Goal: Task Accomplishment & Management: Manage account settings

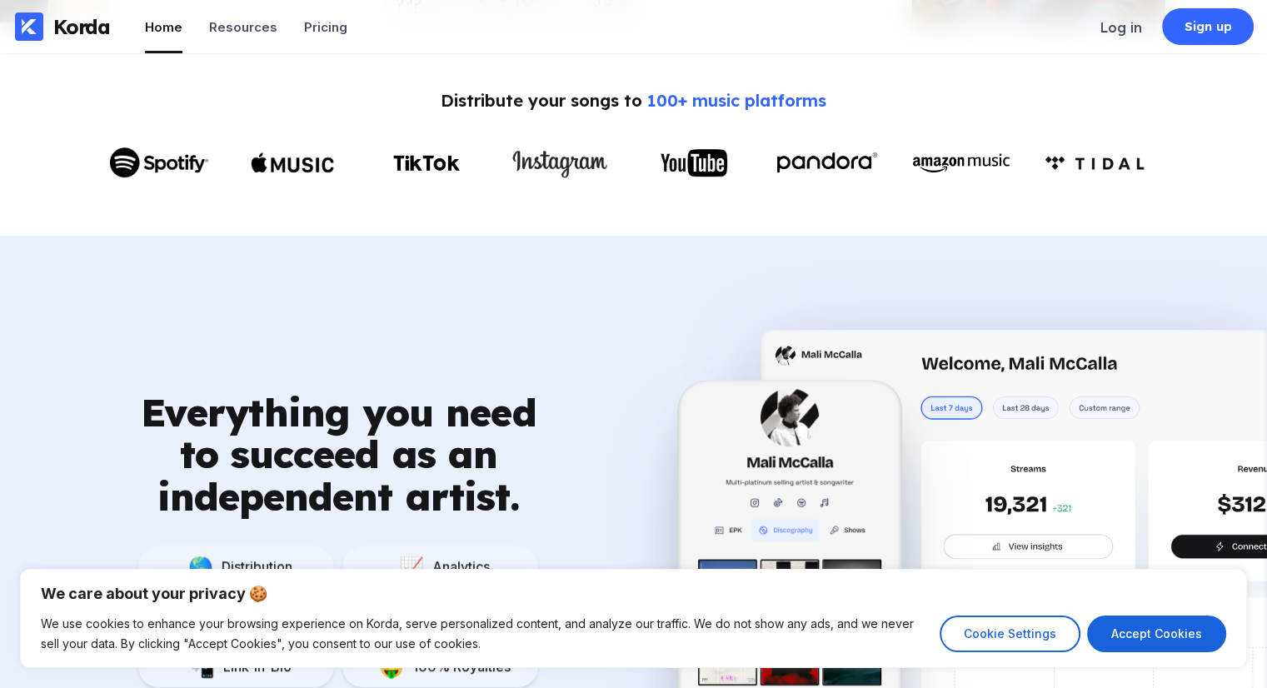
scroll to position [417, 0]
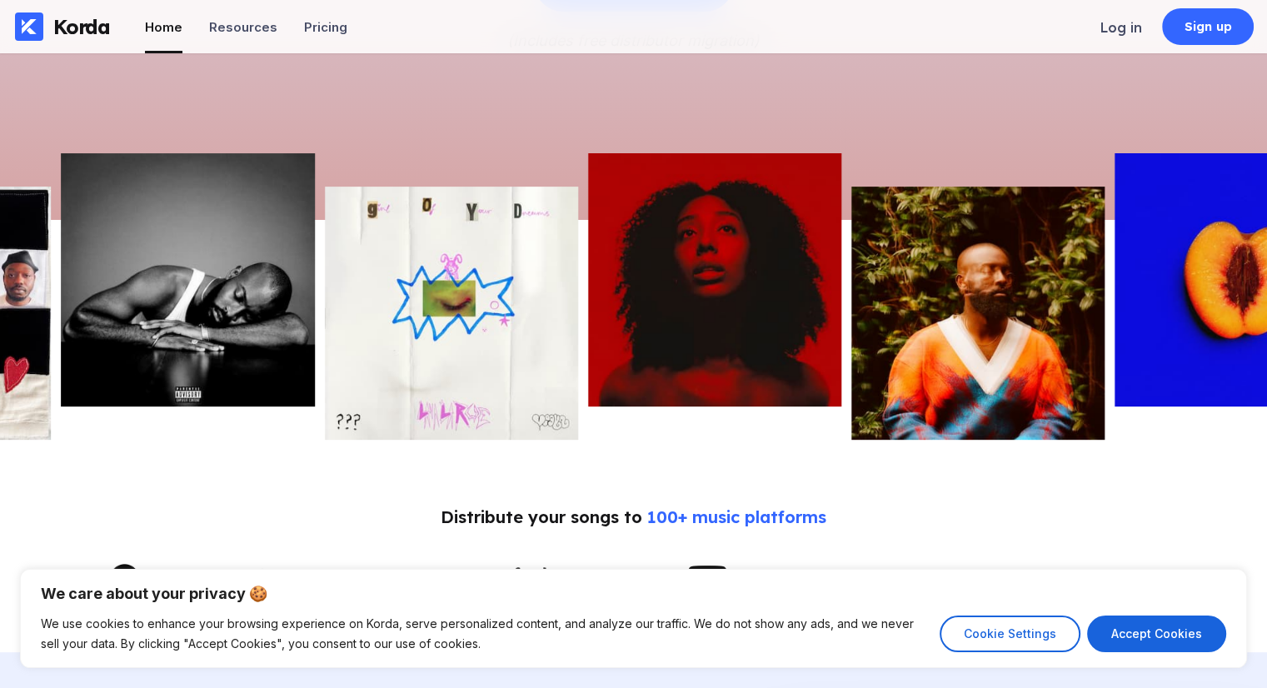
click at [1215, 274] on img at bounding box center [1241, 279] width 253 height 253
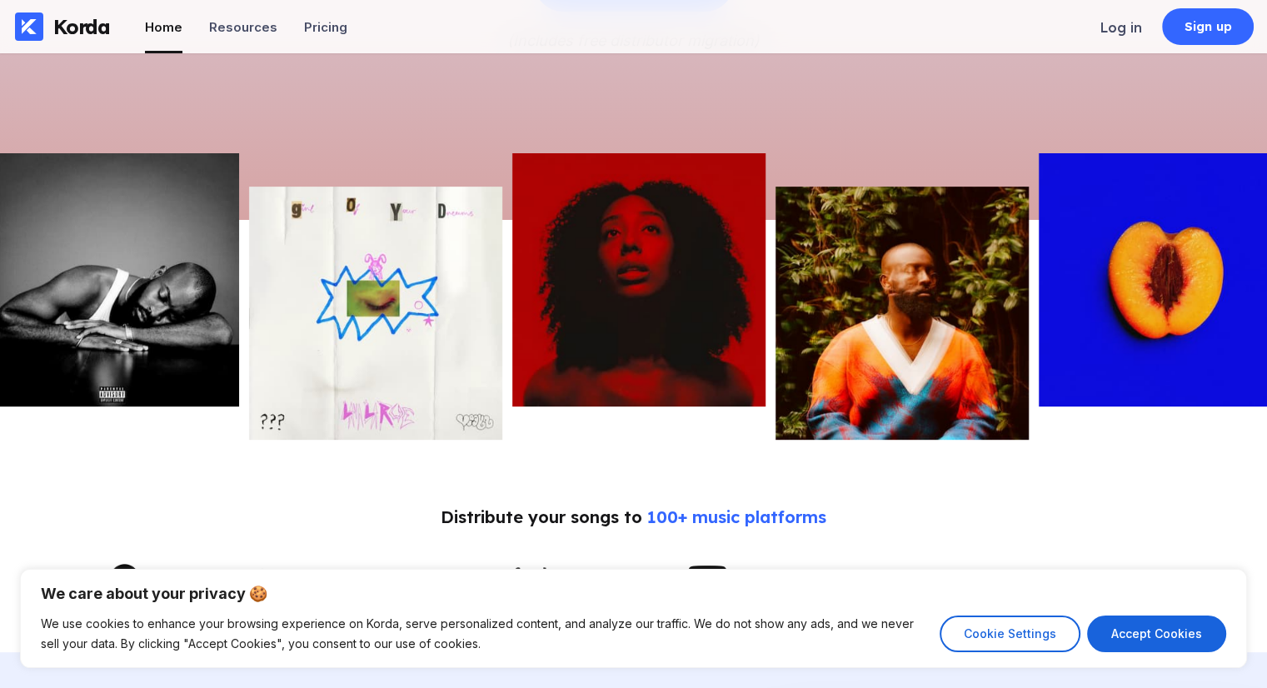
click at [1215, 274] on img at bounding box center [1165, 279] width 253 height 253
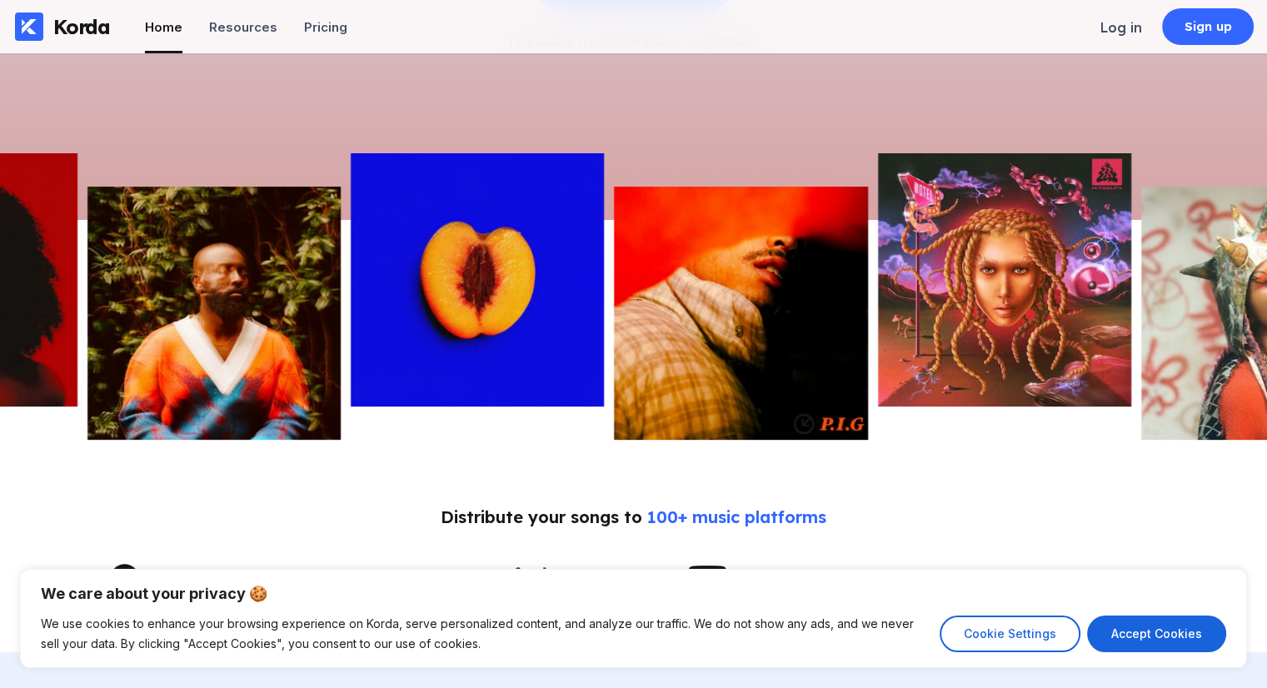
drag, startPoint x: 1215, startPoint y: 274, endPoint x: 357, endPoint y: 357, distance: 861.4
click at [460, 346] on img at bounding box center [477, 279] width 253 height 253
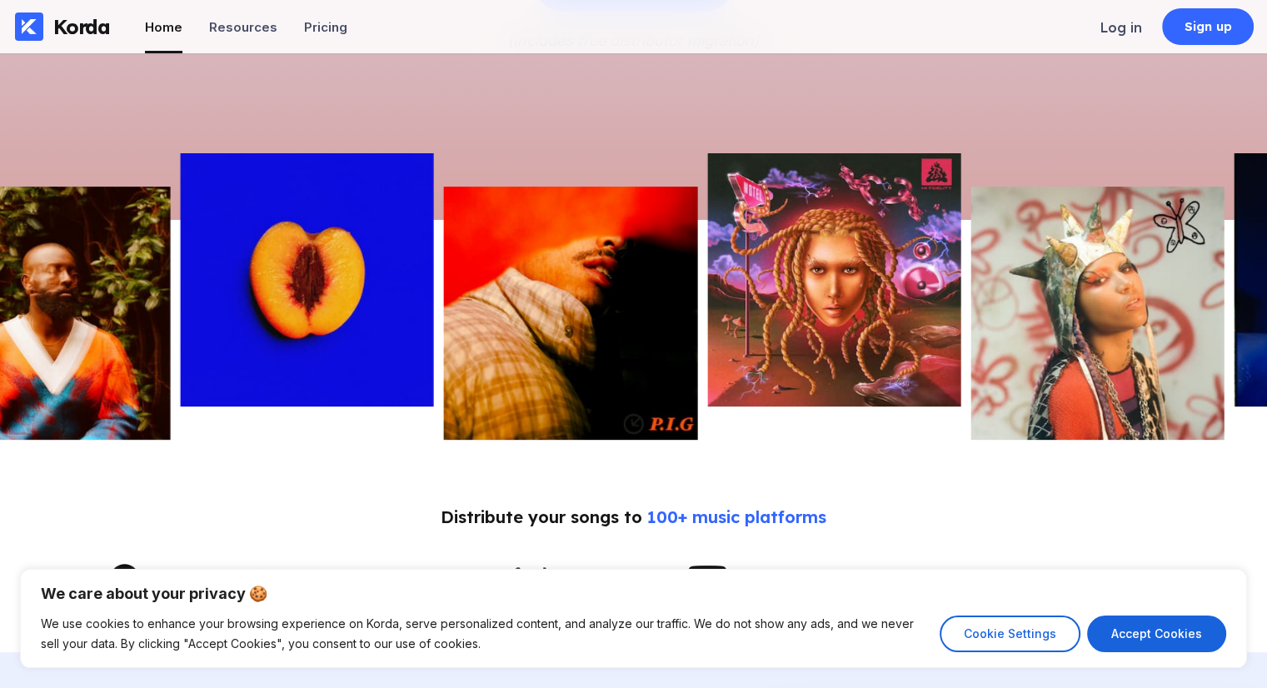
drag, startPoint x: 1151, startPoint y: 297, endPoint x: 587, endPoint y: 342, distance: 566.6
click at [971, 336] on img at bounding box center [1097, 313] width 253 height 253
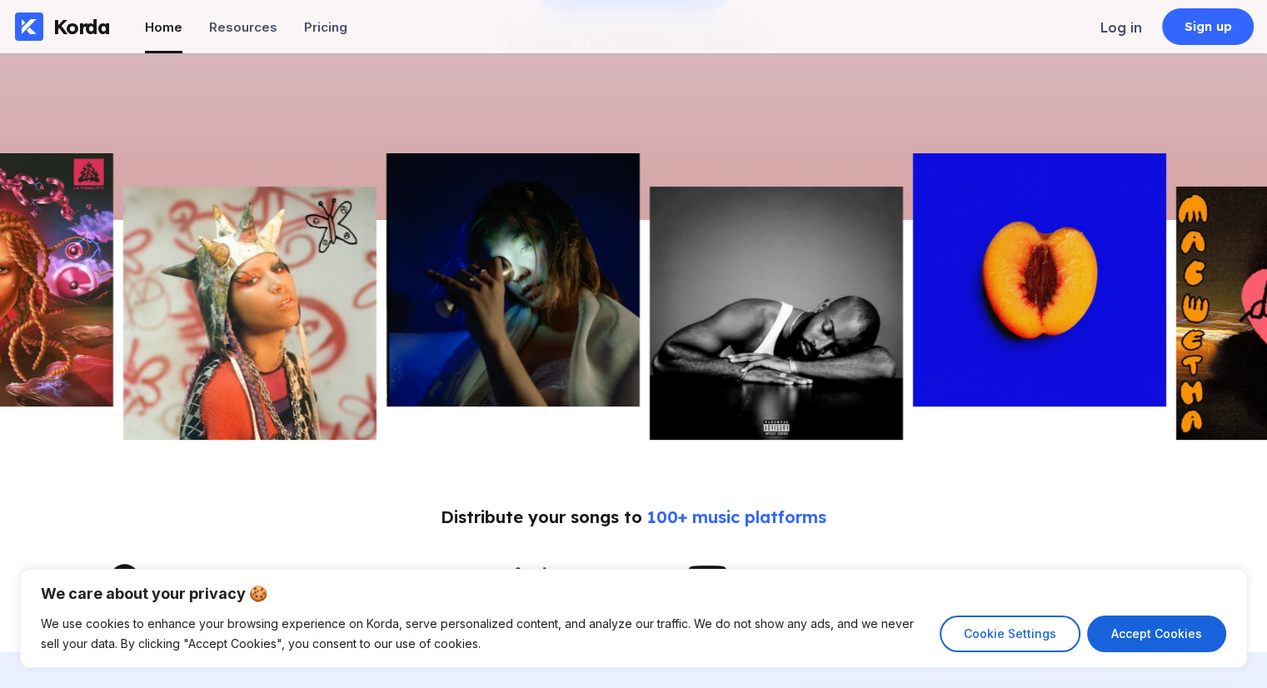
drag, startPoint x: 1064, startPoint y: 309, endPoint x: 602, endPoint y: 334, distance: 462.3
click at [913, 327] on img at bounding box center [1039, 279] width 253 height 253
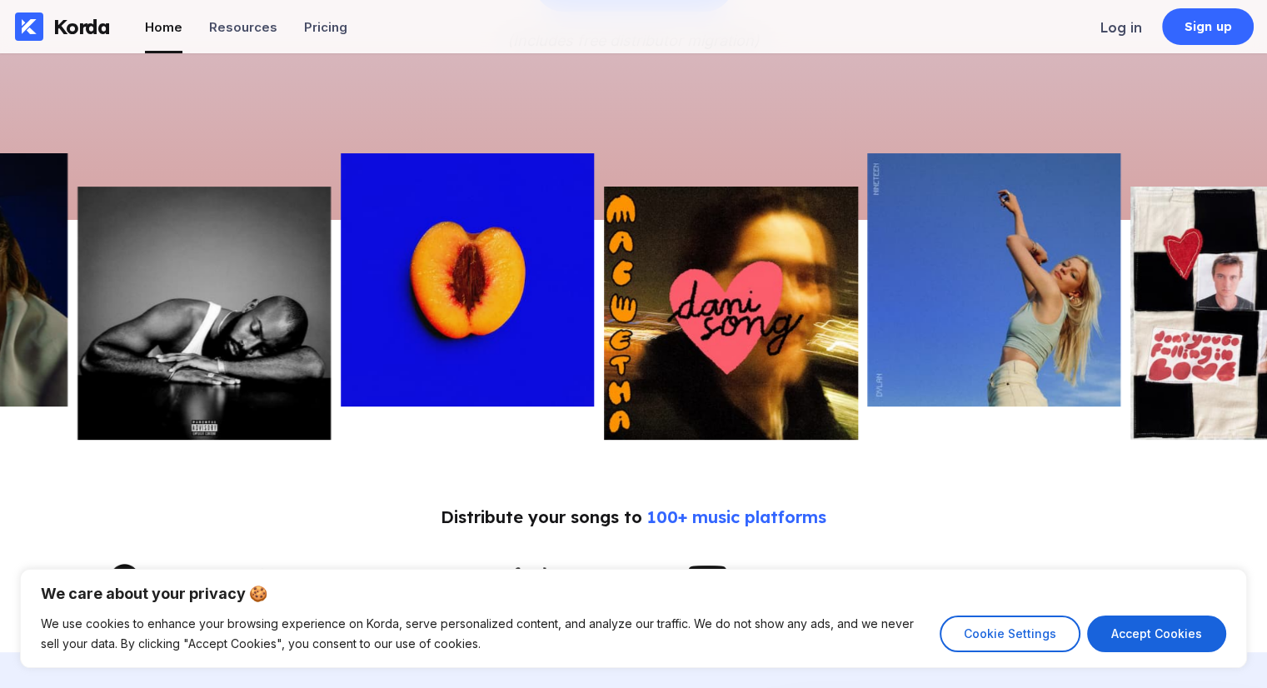
drag, startPoint x: 996, startPoint y: 304, endPoint x: 587, endPoint y: 328, distance: 409.8
click at [673, 327] on div at bounding box center [633, 296] width 1267 height 287
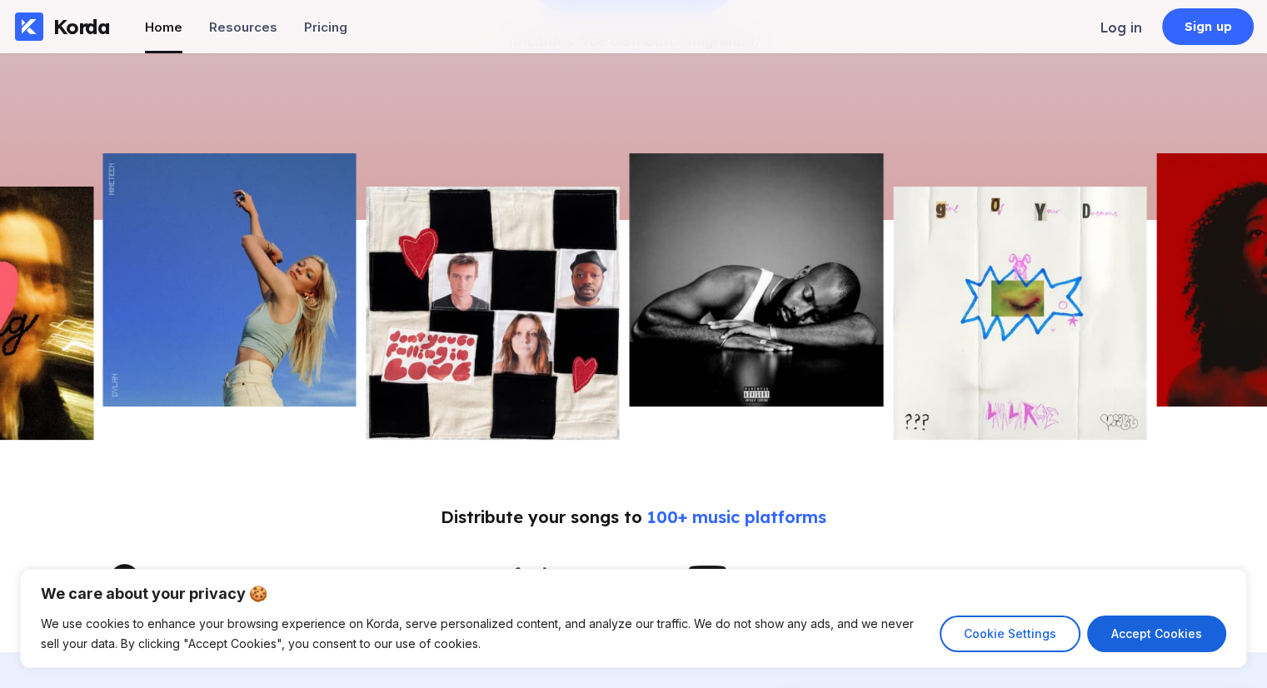
drag, startPoint x: 1024, startPoint y: 309, endPoint x: 876, endPoint y: 315, distance: 148.4
click at [898, 312] on img at bounding box center [1019, 313] width 253 height 253
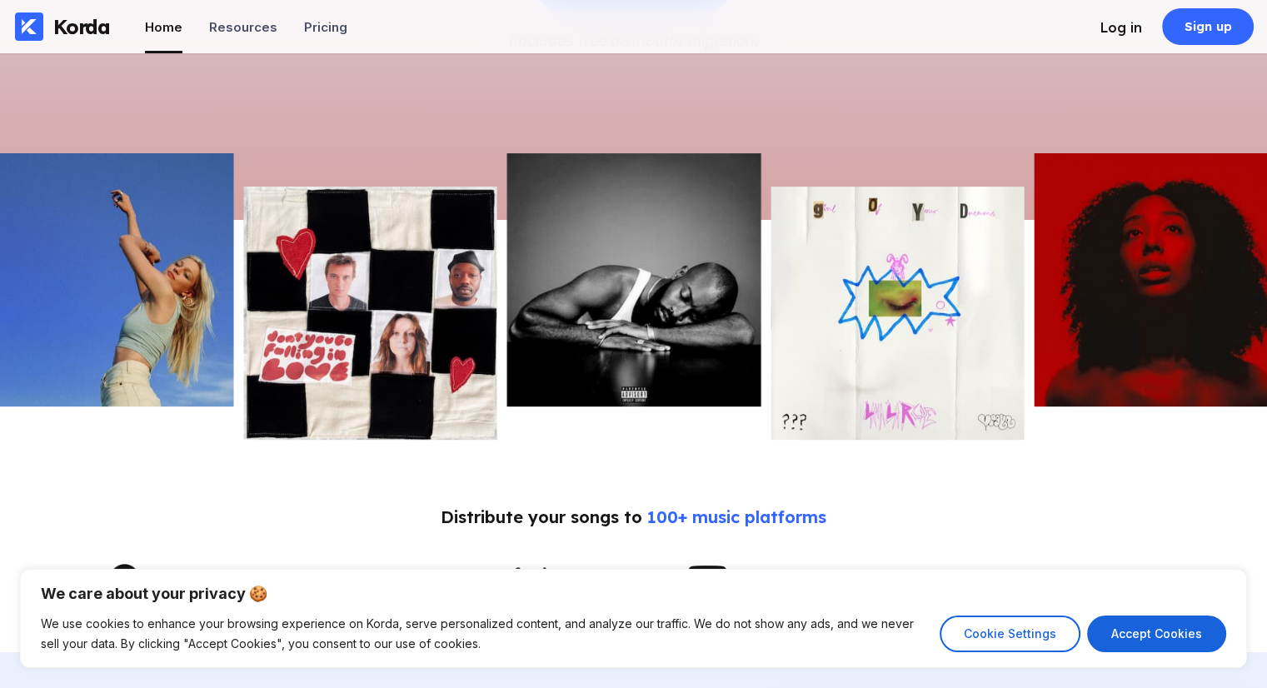
click at [1131, 26] on div "Log in" at bounding box center [1122, 27] width 42 height 17
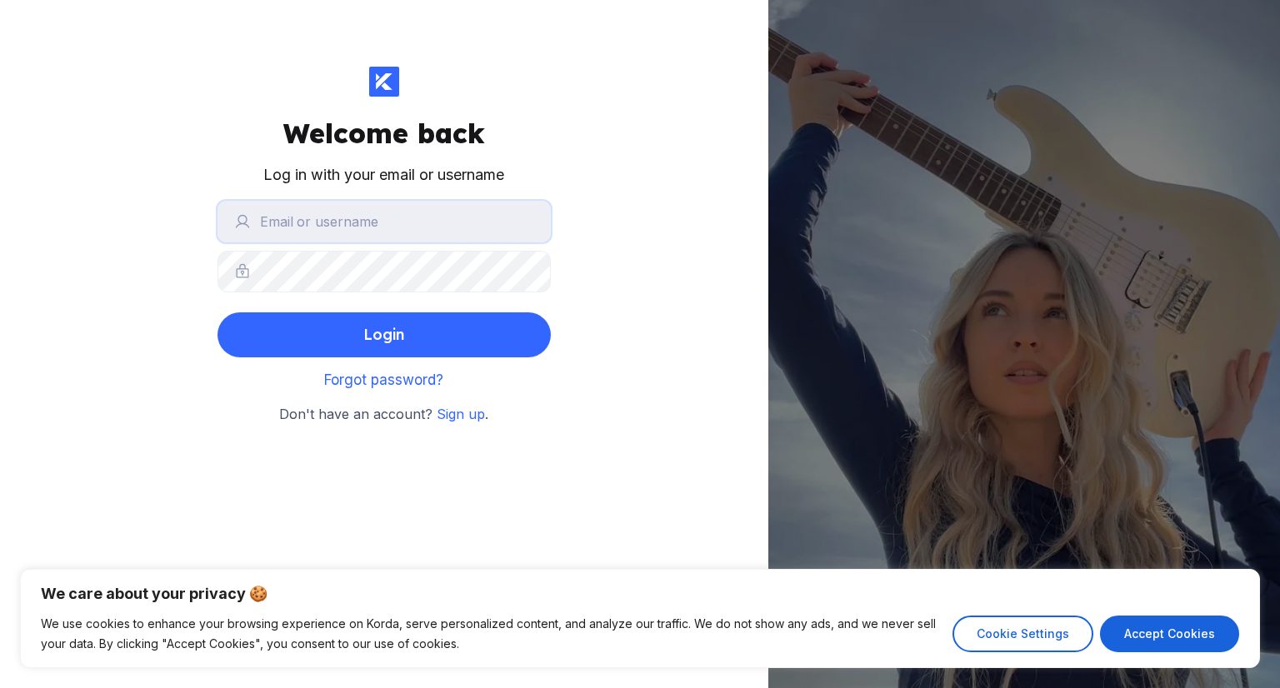
click at [450, 237] on input "text" at bounding box center [383, 222] width 333 height 42
type input "[EMAIL_ADDRESS][DOMAIN_NAME]"
click at [217, 312] on button "Login" at bounding box center [383, 334] width 333 height 45
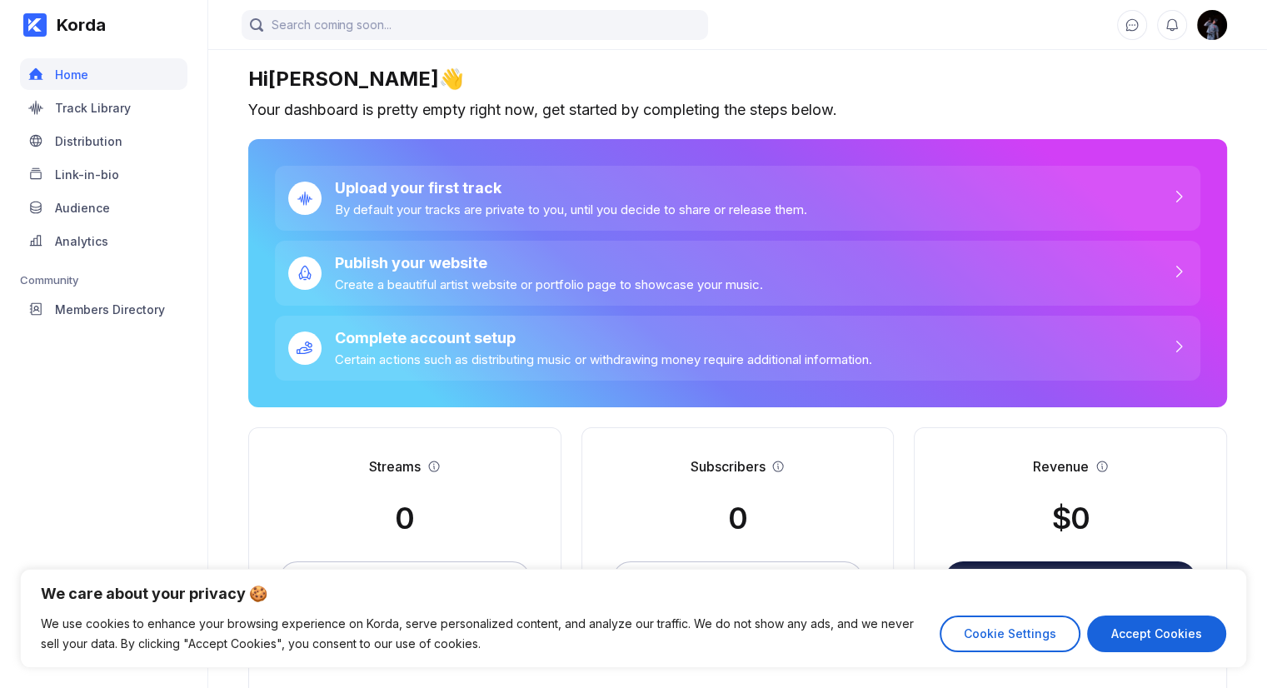
click at [1214, 26] on img at bounding box center [1212, 25] width 30 height 30
select select "US"
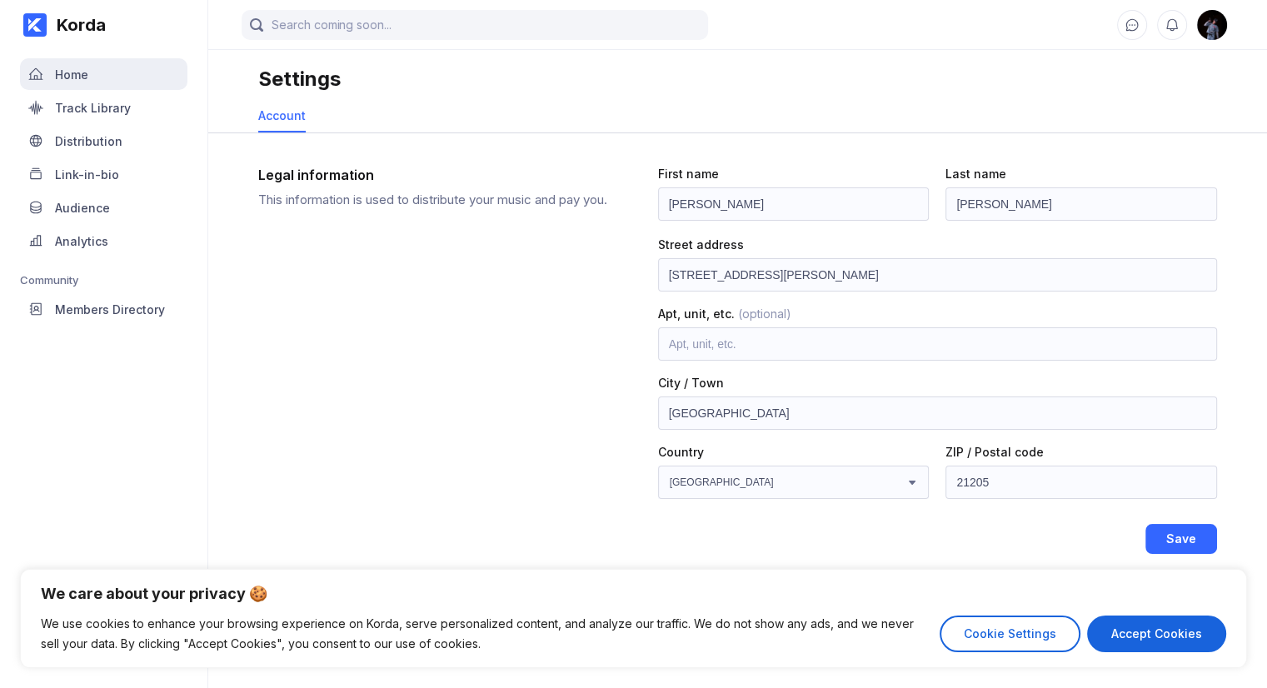
click at [75, 74] on div "Home" at bounding box center [71, 74] width 33 height 14
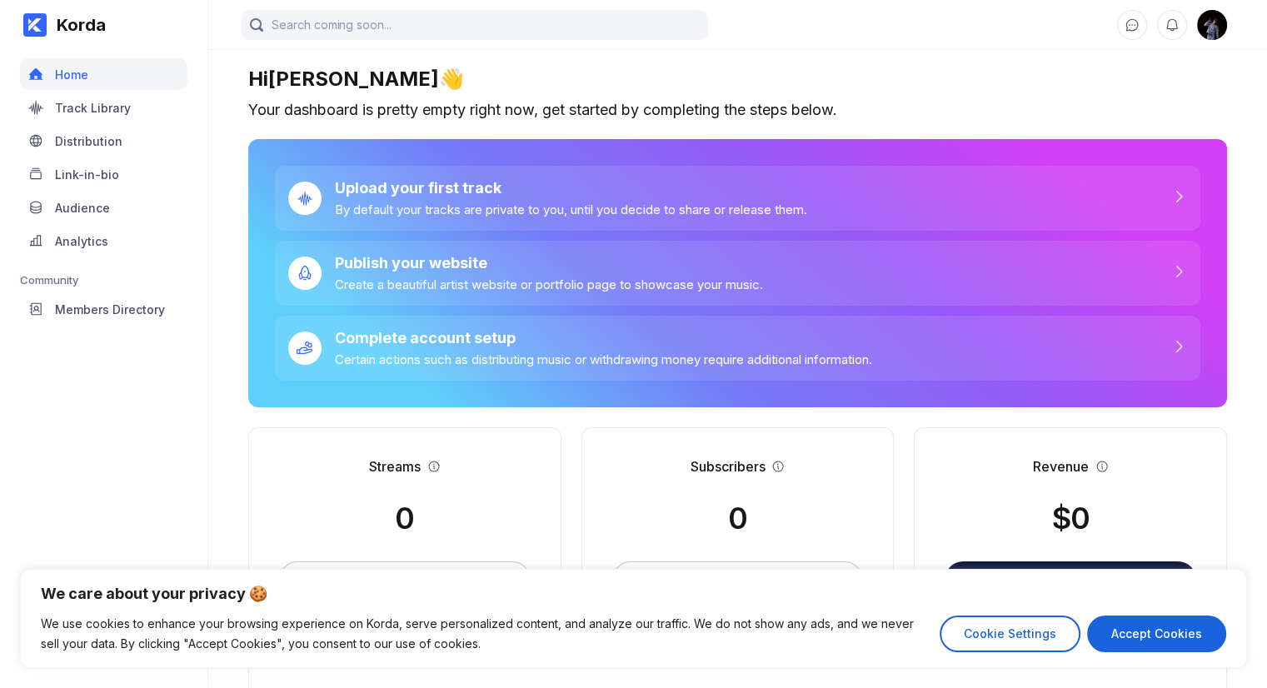
click at [1218, 21] on img at bounding box center [1212, 25] width 30 height 30
select select "US"
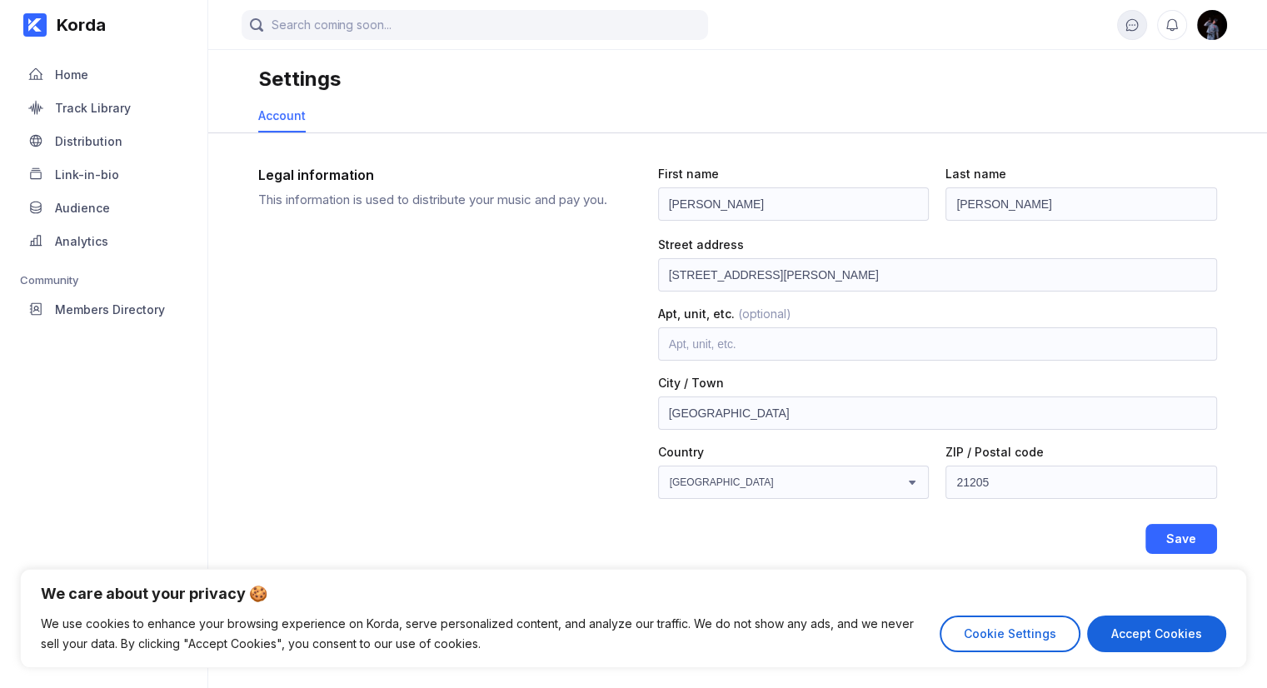
click at [1140, 20] on button at bounding box center [1132, 25] width 30 height 30
click at [1170, 29] on icon at bounding box center [1172, 24] width 15 height 15
click at [1166, 630] on button "Accept Cookies" at bounding box center [1156, 634] width 139 height 37
checkbox input "true"
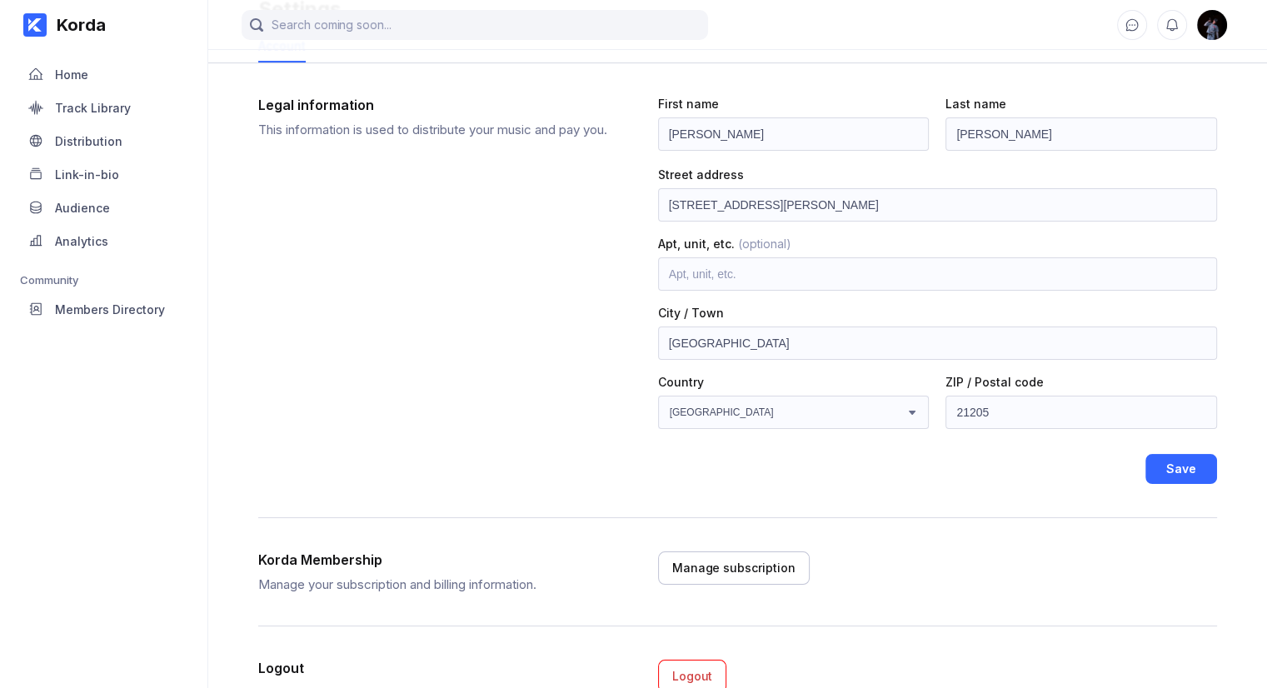
scroll to position [146, 0]
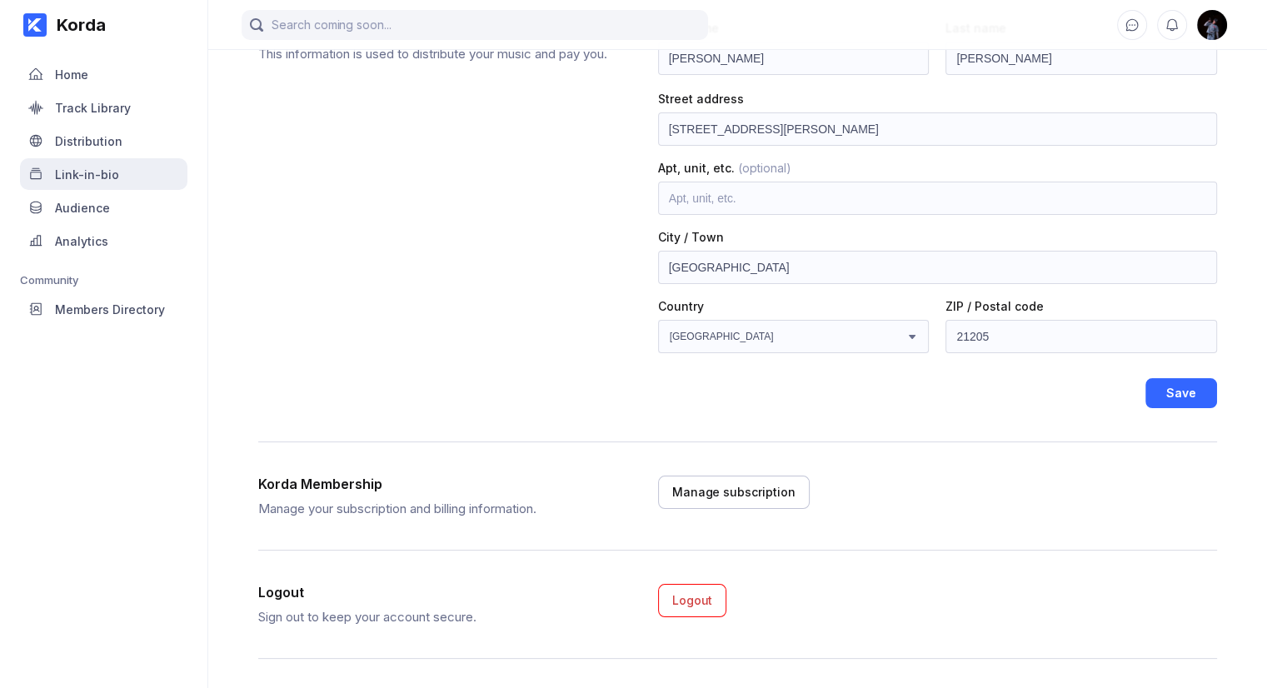
click at [102, 163] on div "Link-in-bio" at bounding box center [103, 174] width 167 height 32
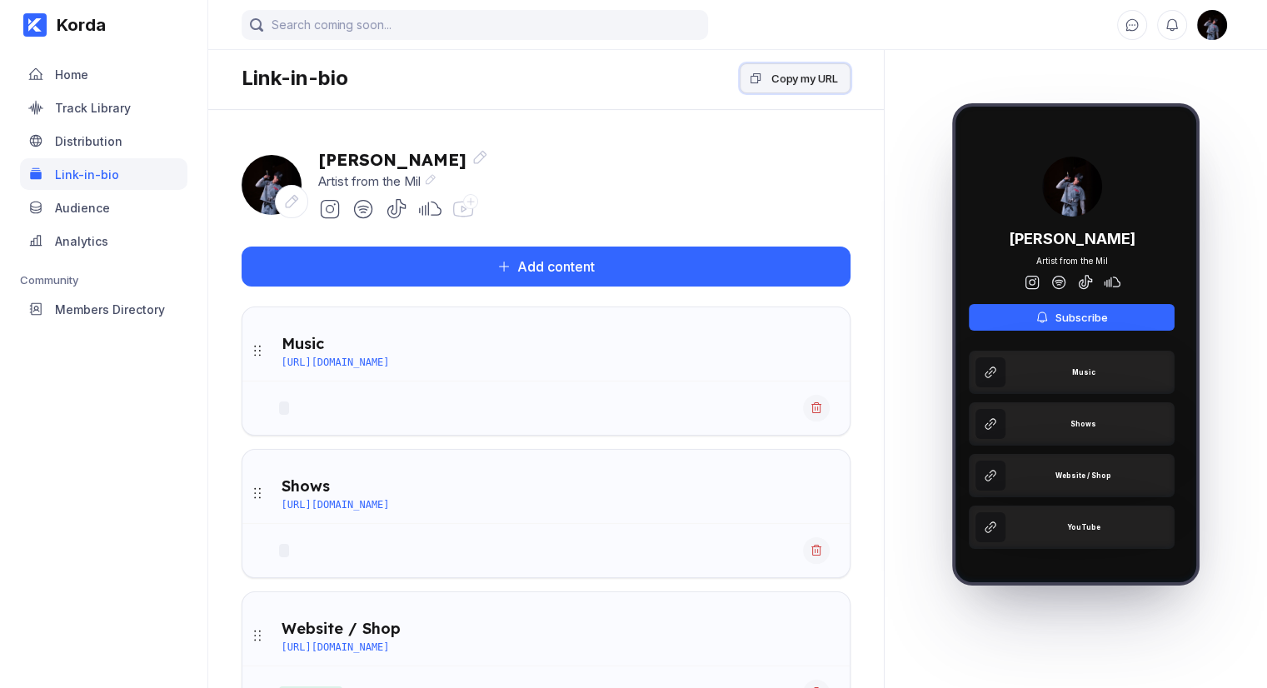
click at [798, 84] on div "Copy my URL" at bounding box center [805, 78] width 67 height 17
click at [93, 78] on div "Home" at bounding box center [103, 74] width 167 height 32
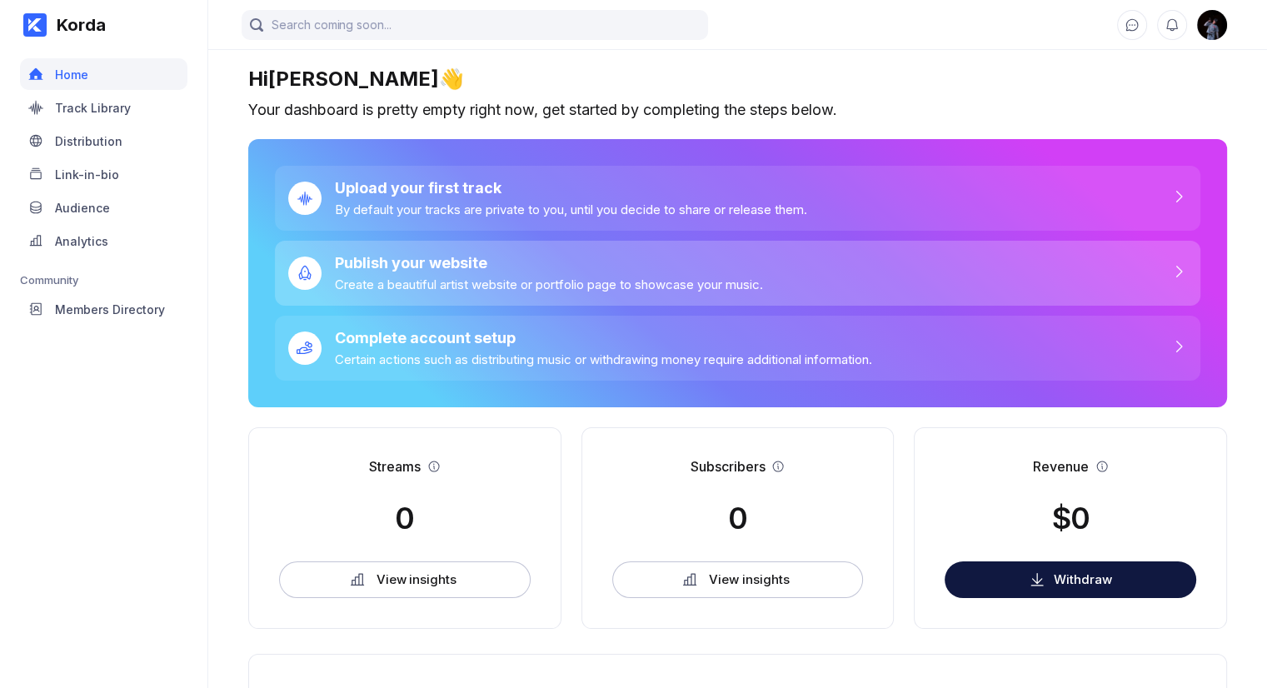
click at [615, 283] on div "Create a beautiful artist website or portfolio page to showcase your music." at bounding box center [549, 285] width 428 height 16
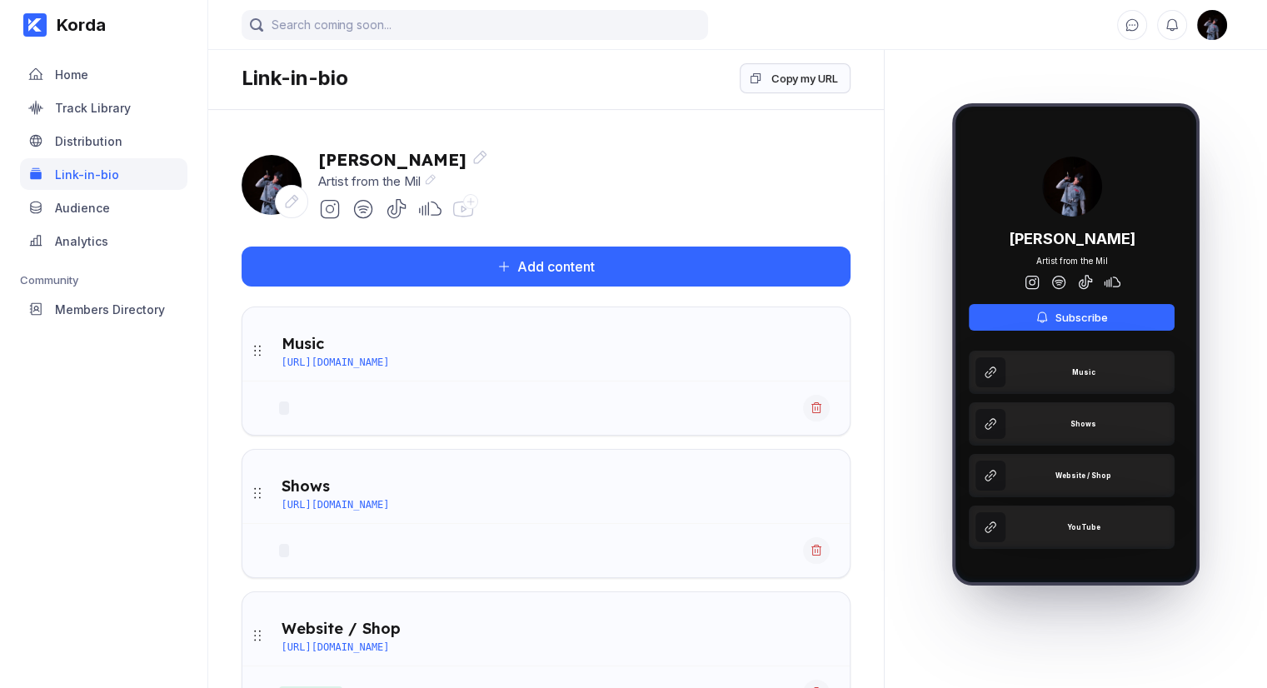
click at [470, 207] on div at bounding box center [470, 201] width 15 height 15
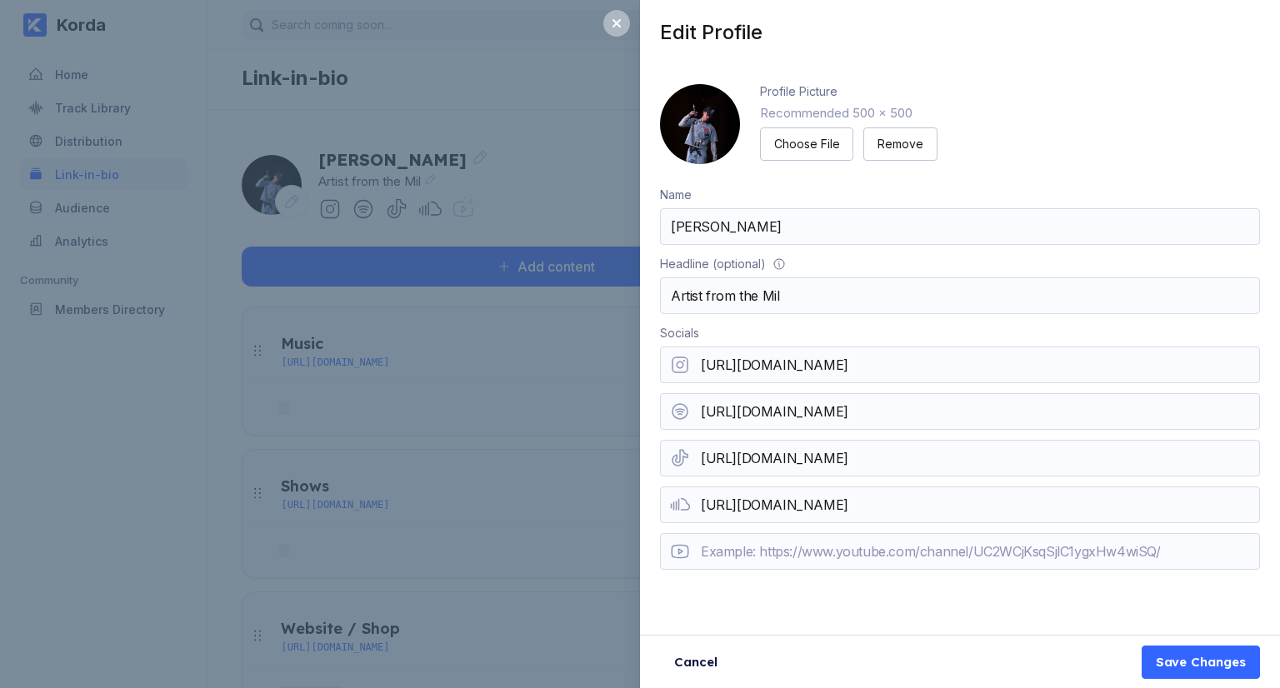
click at [822, 547] on input "url" at bounding box center [960, 551] width 600 height 37
paste input "[URL][DOMAIN_NAME]"
type input "[URL][DOMAIN_NAME]"
click at [940, 593] on div "Profile Picture Recommended 500 x 500 Choose File Remove Name [PERSON_NAME] Hea…" at bounding box center [960, 337] width 640 height 547
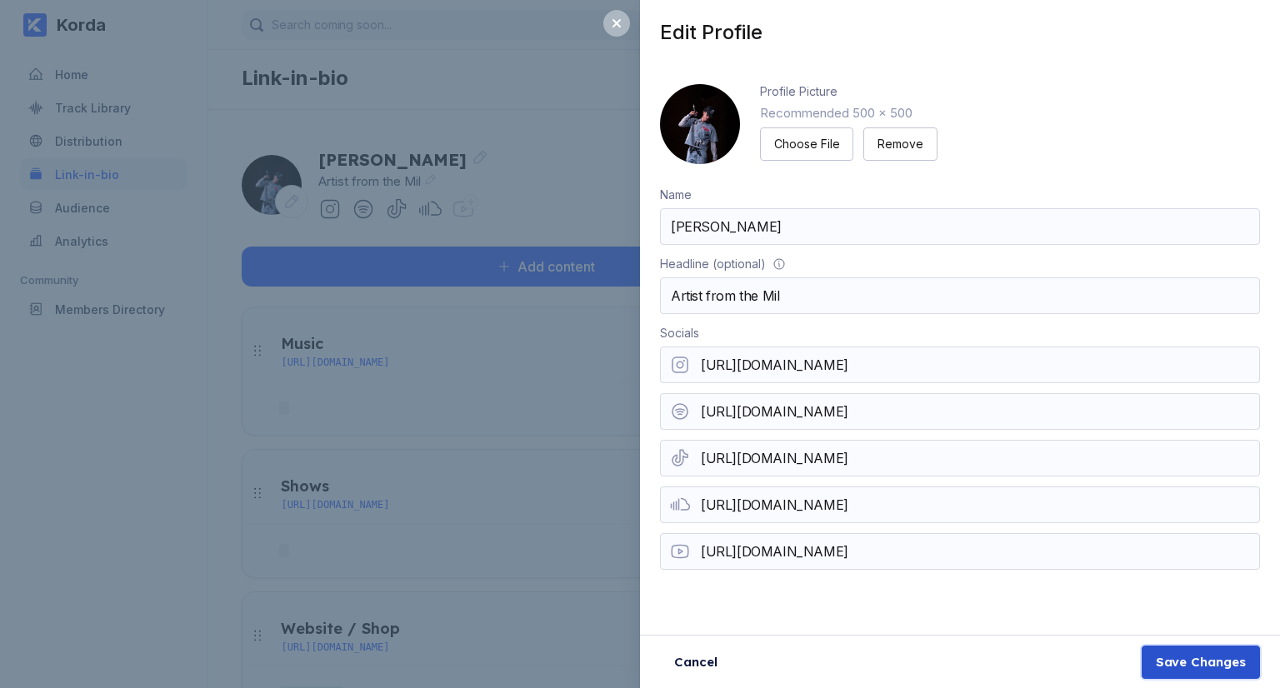
click at [1220, 663] on div "Save Changes" at bounding box center [1201, 662] width 90 height 17
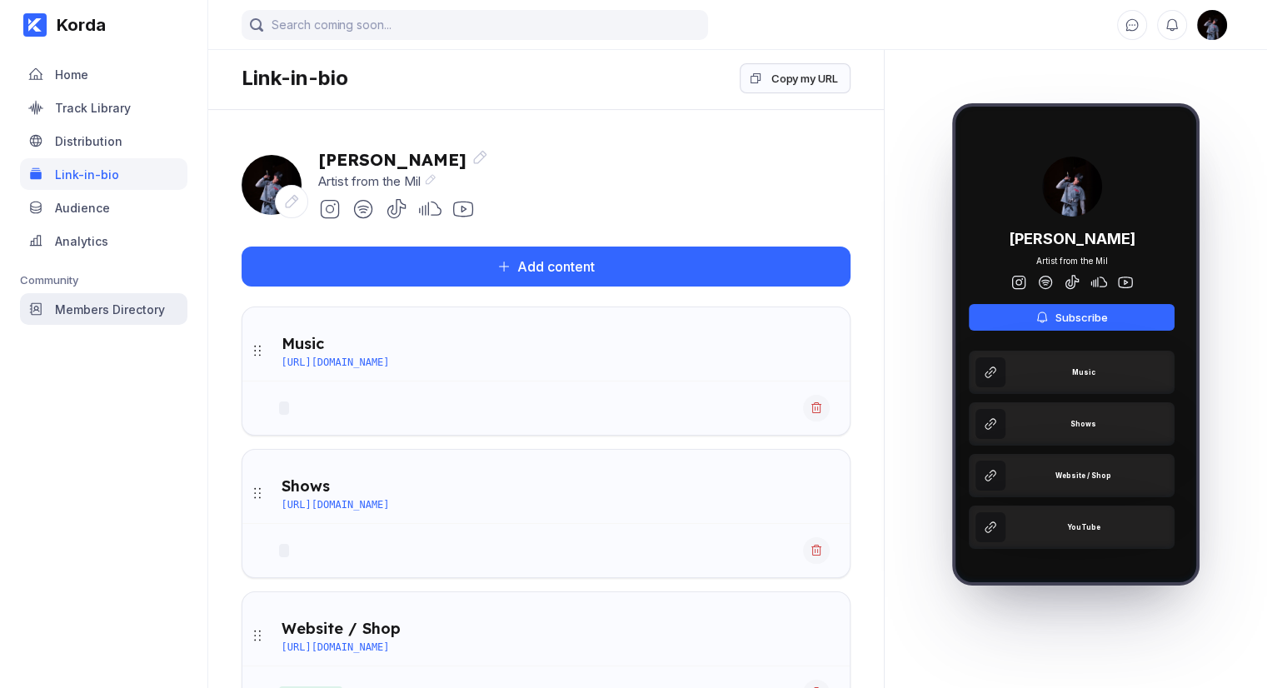
click at [130, 312] on div "Members Directory" at bounding box center [110, 309] width 110 height 14
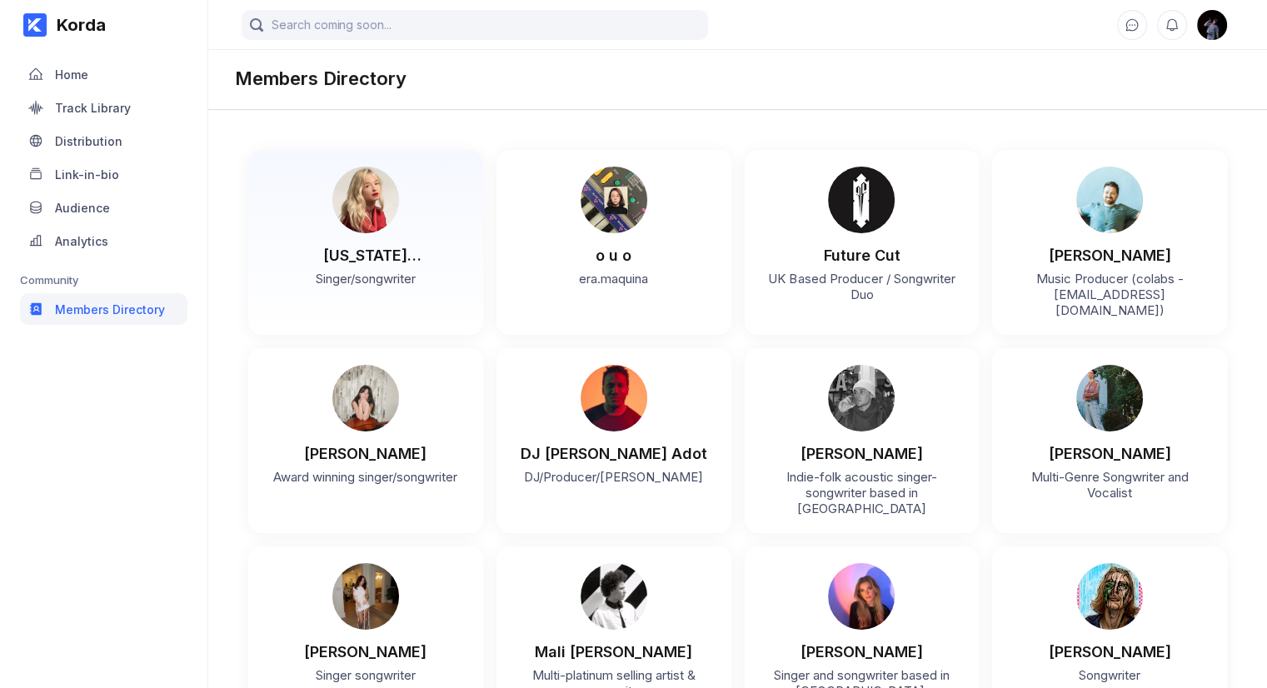
click at [375, 202] on img at bounding box center [365, 200] width 67 height 67
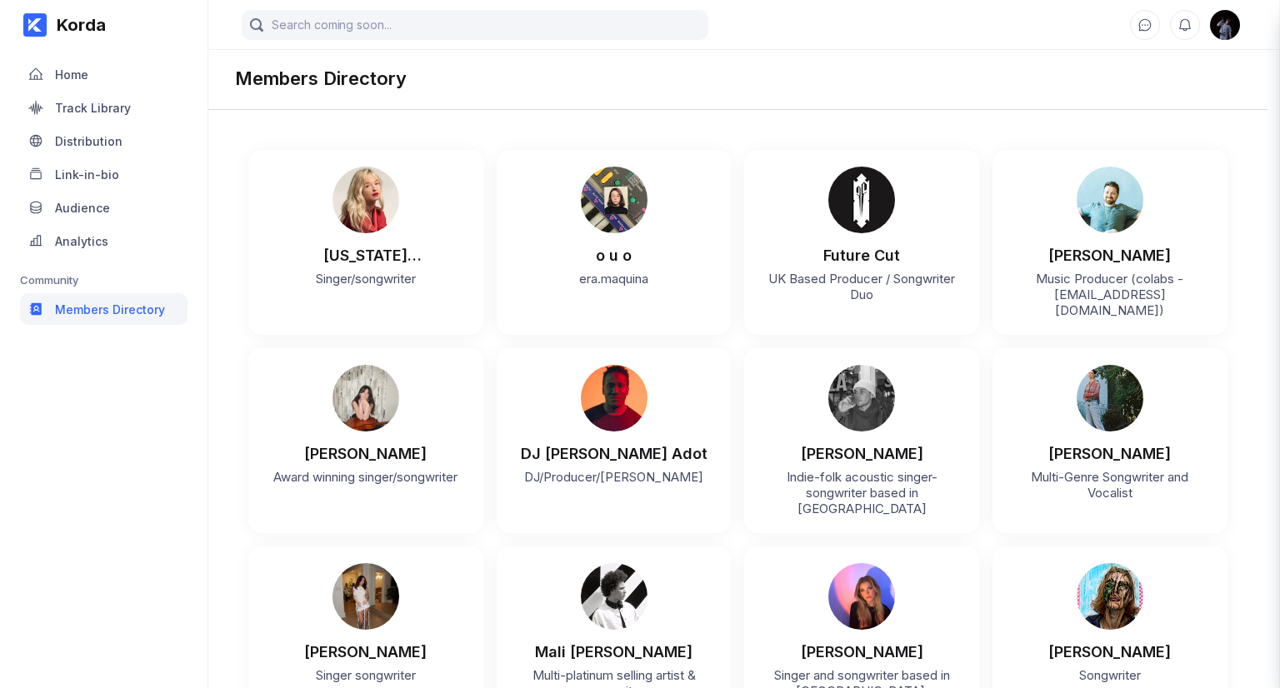
click at [952, 342] on span "Roadmap" at bounding box center [946, 343] width 60 height 17
